Goal: Transaction & Acquisition: Purchase product/service

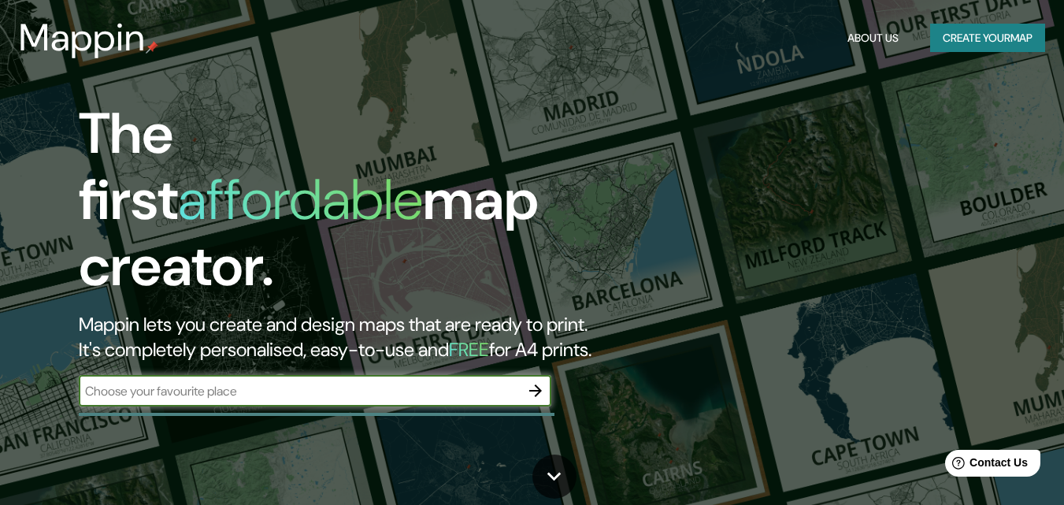
click at [404, 382] on input "text" at bounding box center [299, 391] width 441 height 18
type input "[GEOGRAPHIC_DATA]"
click at [533, 381] on icon "button" at bounding box center [535, 390] width 19 height 19
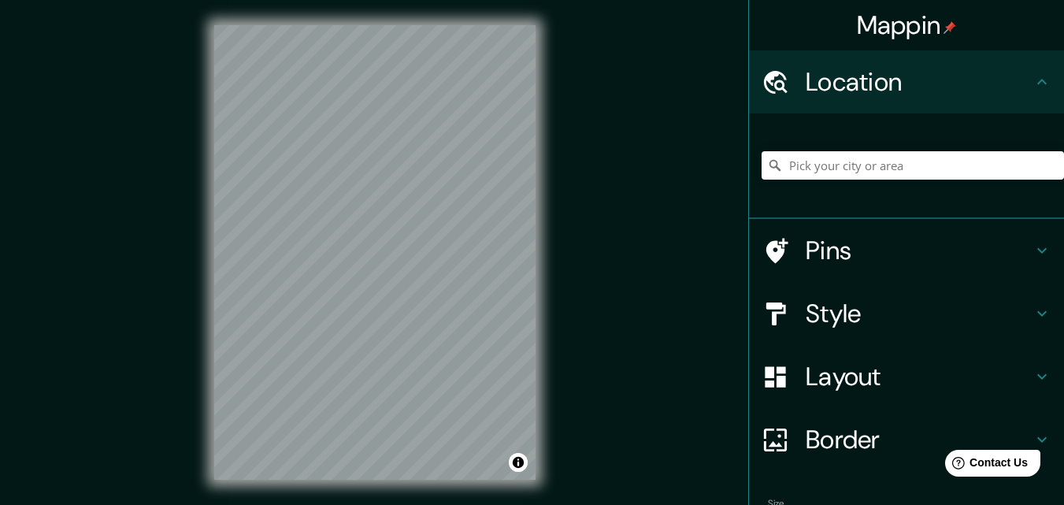
click at [809, 322] on h4 "Style" at bounding box center [919, 313] width 227 height 31
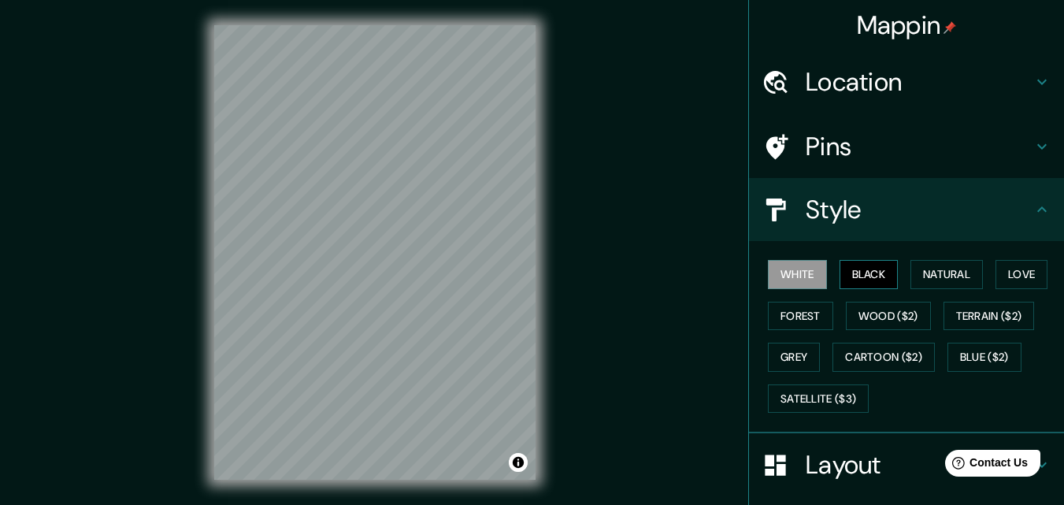
click at [876, 275] on button "Black" at bounding box center [868, 274] width 59 height 29
click at [966, 273] on button "Natural" at bounding box center [946, 274] width 72 height 29
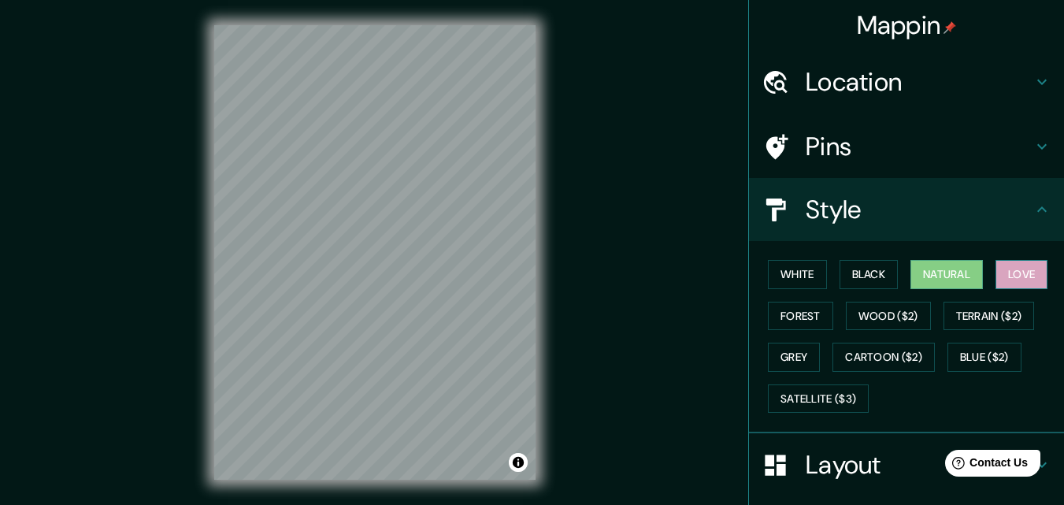
click at [995, 287] on button "Love" at bounding box center [1021, 274] width 52 height 29
click at [960, 281] on button "Natural" at bounding box center [946, 274] width 72 height 29
click at [795, 393] on button "Satellite ($3)" at bounding box center [818, 398] width 101 height 29
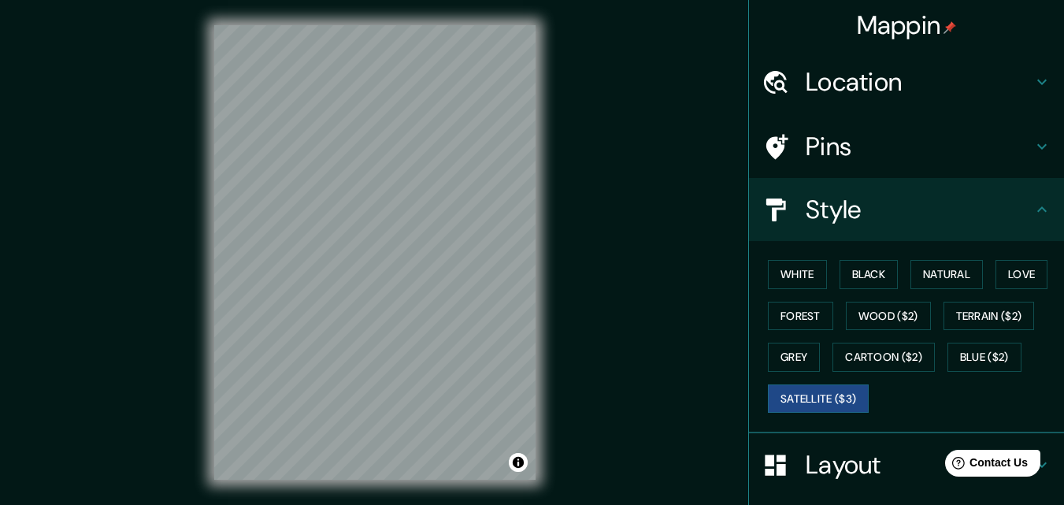
click at [912, 91] on h4 "Location" at bounding box center [919, 81] width 227 height 31
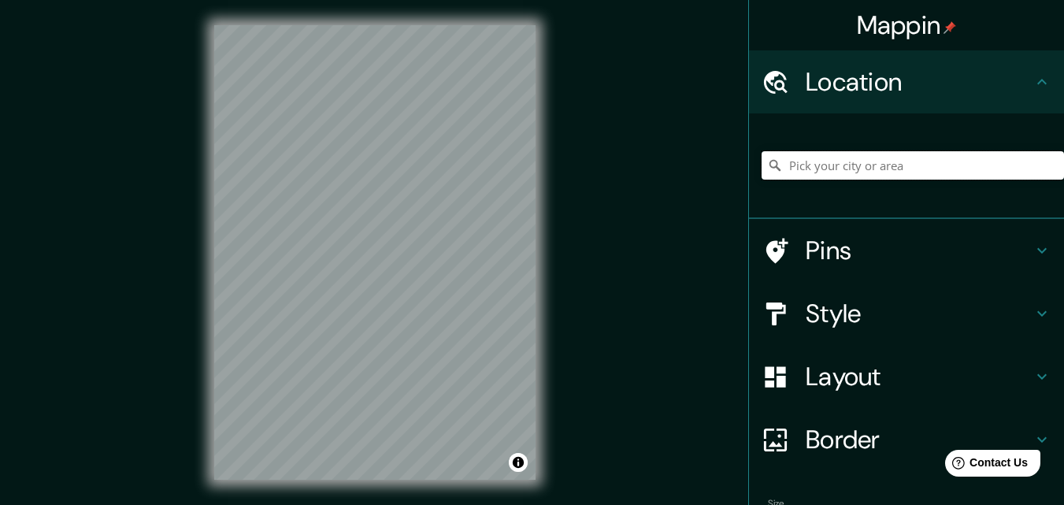
click at [866, 159] on input "Pick your city or area" at bounding box center [912, 165] width 302 height 28
click at [943, 169] on input "[GEOGRAPHIC_DATA], [GEOGRAPHIC_DATA], [GEOGRAPHIC_DATA]" at bounding box center [912, 165] width 302 height 28
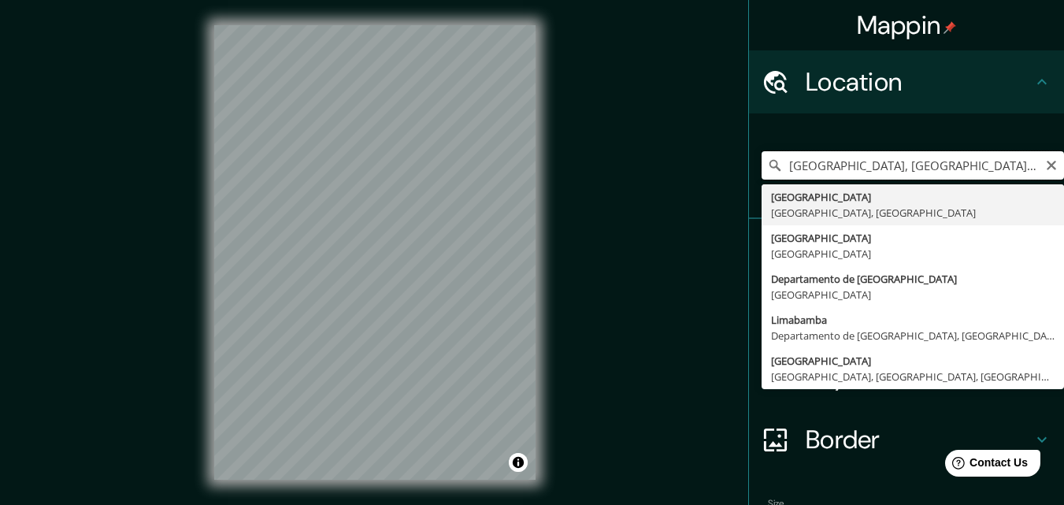
drag, startPoint x: 817, startPoint y: 172, endPoint x: 559, endPoint y: 219, distance: 262.4
click at [559, 219] on div "Mappin Location [GEOGRAPHIC_DATA], [GEOGRAPHIC_DATA], [GEOGRAPHIC_DATA] [GEOGRA…" at bounding box center [532, 265] width 1064 height 530
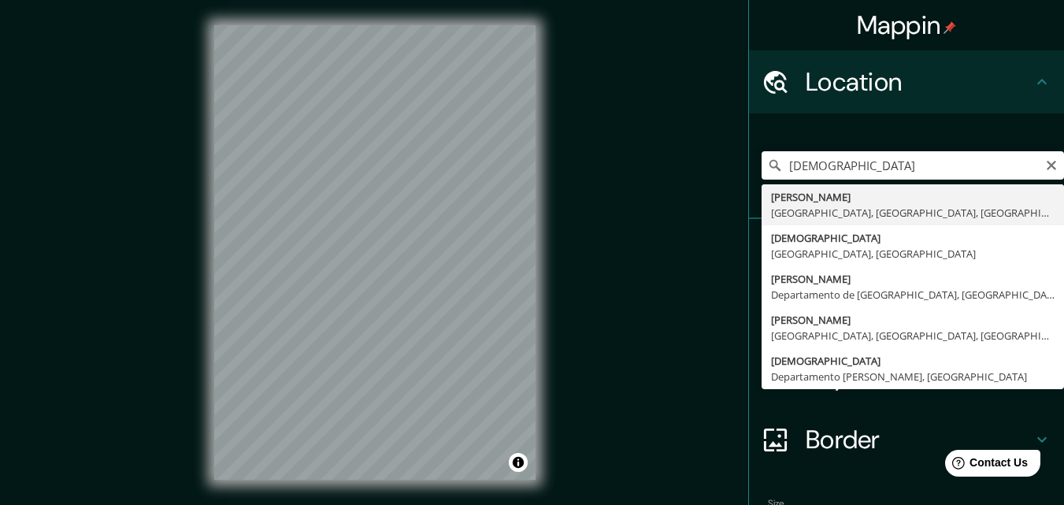
type input "[PERSON_NAME], [GEOGRAPHIC_DATA], [GEOGRAPHIC_DATA], [GEOGRAPHIC_DATA]"
